Goal: Navigation & Orientation: Understand site structure

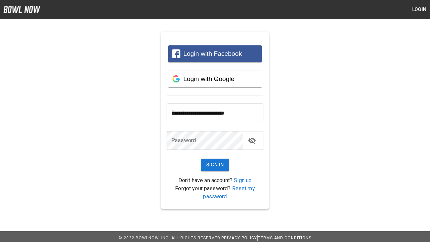
type input "**********"
click at [215, 165] on button "Sign In" at bounding box center [215, 165] width 29 height 12
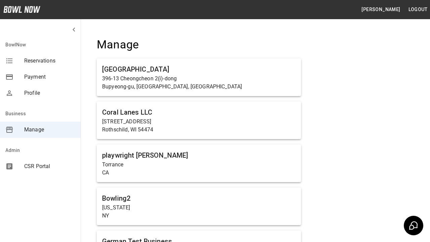
click at [40, 130] on span "Manage" at bounding box center [49, 130] width 51 height 8
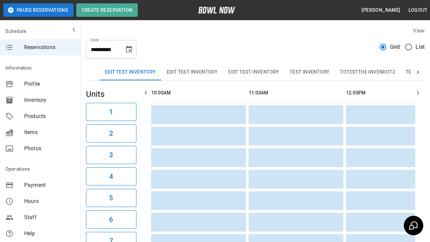
scroll to position [0, 975]
click at [40, 84] on span "Profile" at bounding box center [49, 84] width 51 height 8
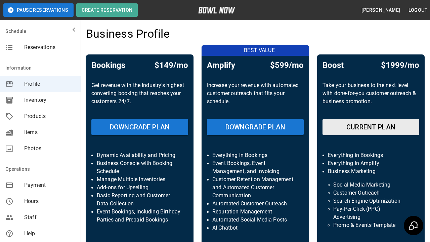
click at [40, 100] on span "Inventory" at bounding box center [49, 100] width 51 height 8
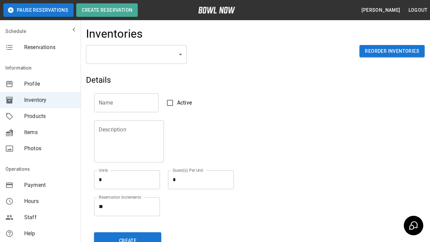
click at [40, 116] on span "Products" at bounding box center [49, 116] width 51 height 8
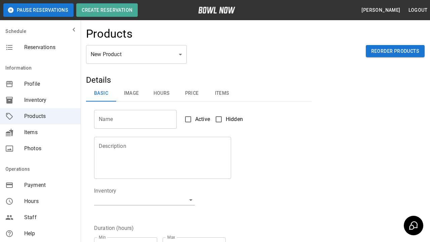
click at [40, 132] on span "Items" at bounding box center [49, 132] width 51 height 8
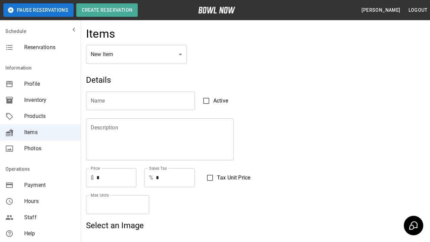
click at [40, 149] on span "Photos" at bounding box center [49, 149] width 51 height 8
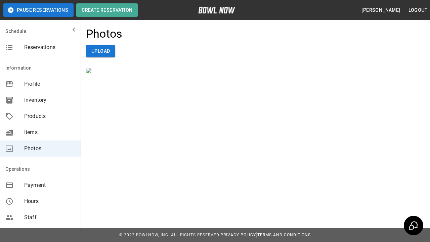
click at [40, 185] on span "Payment" at bounding box center [49, 185] width 51 height 8
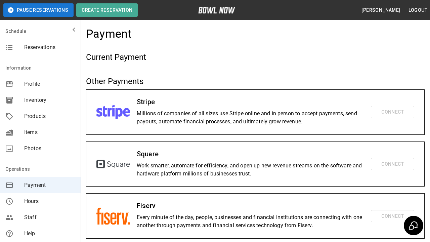
click at [40, 201] on span "Hours" at bounding box center [49, 201] width 51 height 8
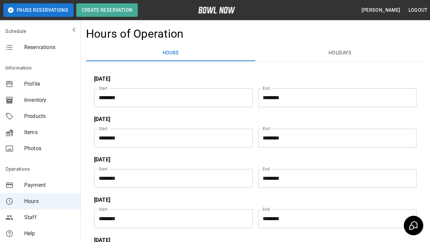
click at [40, 218] on span "Staff" at bounding box center [49, 217] width 51 height 8
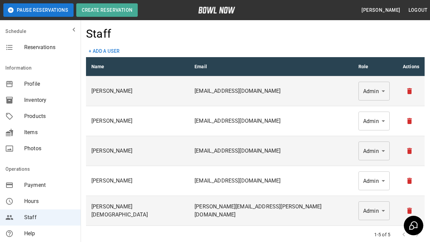
click at [40, 234] on span "Help" at bounding box center [49, 234] width 51 height 8
